Goal: Task Accomplishment & Management: Use online tool/utility

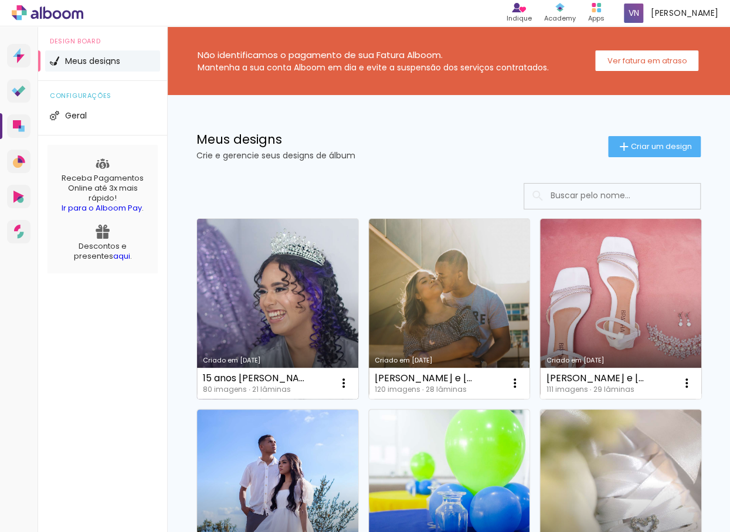
click at [298, 304] on link "Criado em [DATE]" at bounding box center [277, 309] width 161 height 180
